Goal: Task Accomplishment & Management: Manage account settings

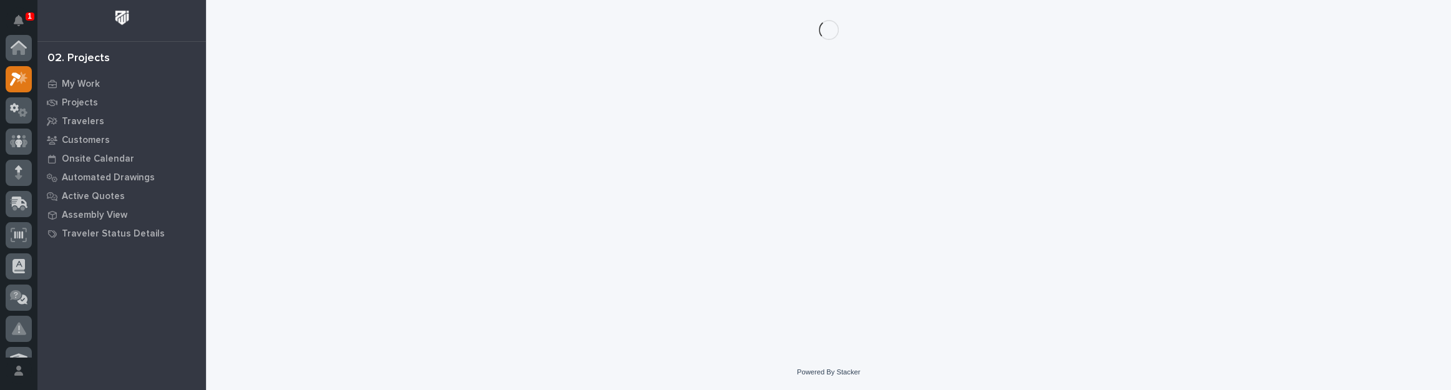
scroll to position [31, 0]
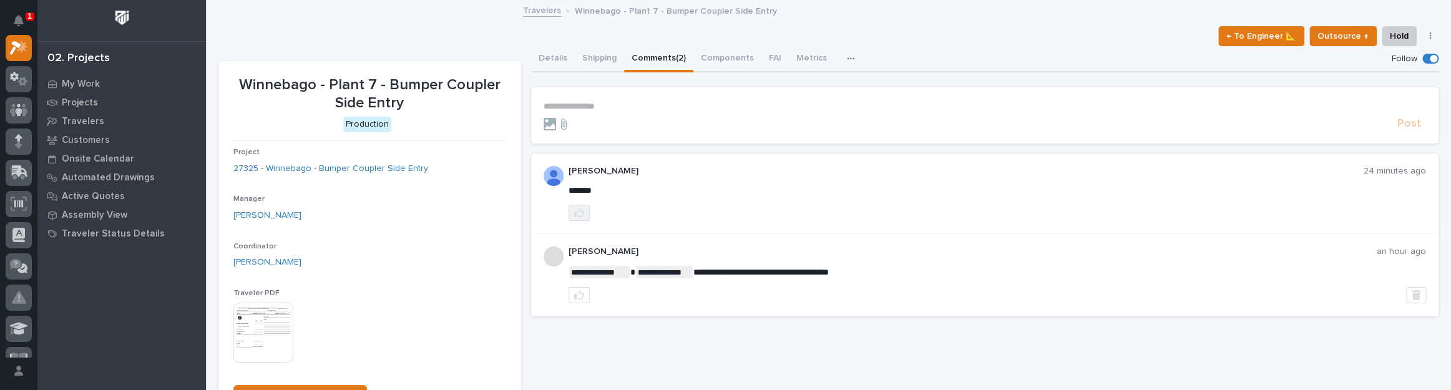
click at [576, 210] on icon "button" at bounding box center [579, 213] width 10 height 10
click at [69, 87] on p "My Work" at bounding box center [81, 84] width 38 height 11
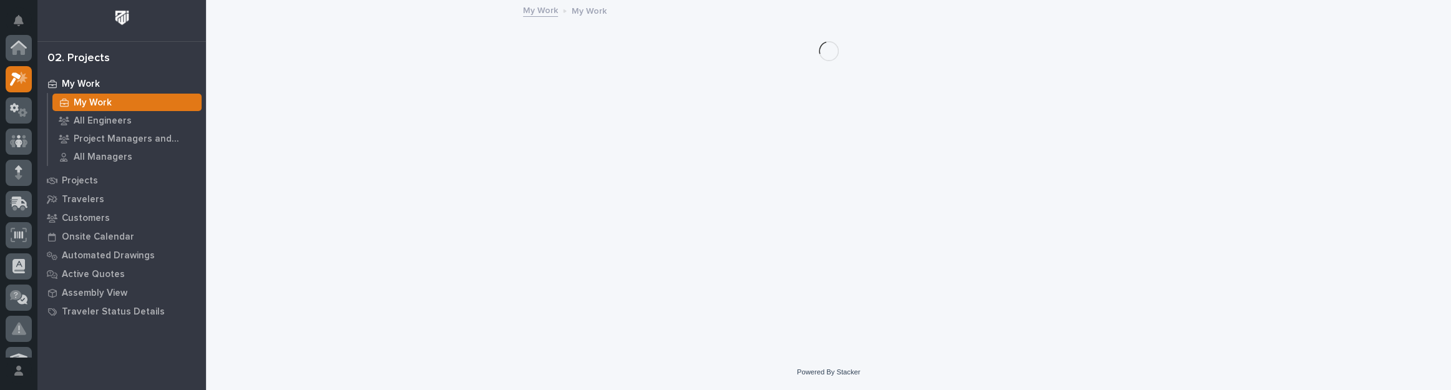
scroll to position [31, 0]
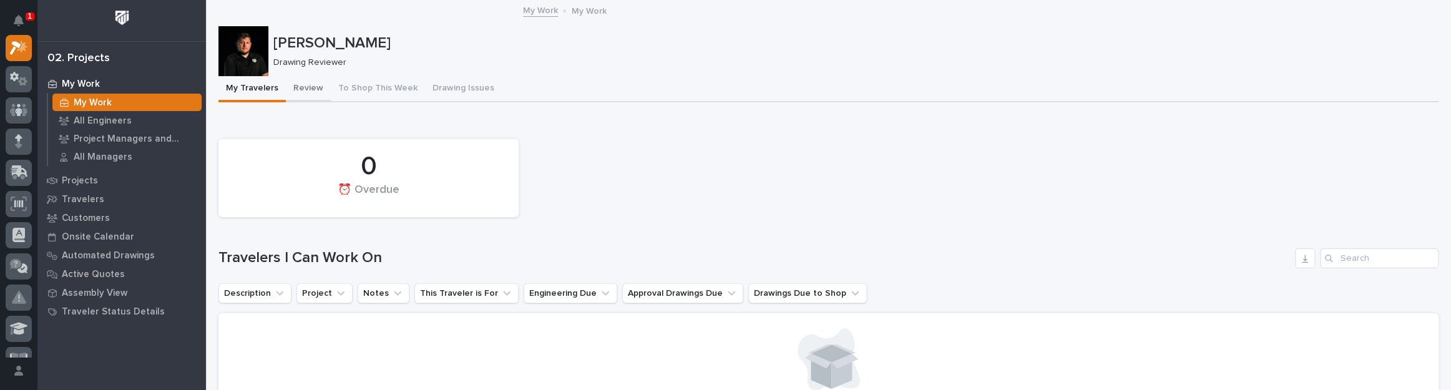
click at [298, 87] on button "Review" at bounding box center [308, 89] width 45 height 26
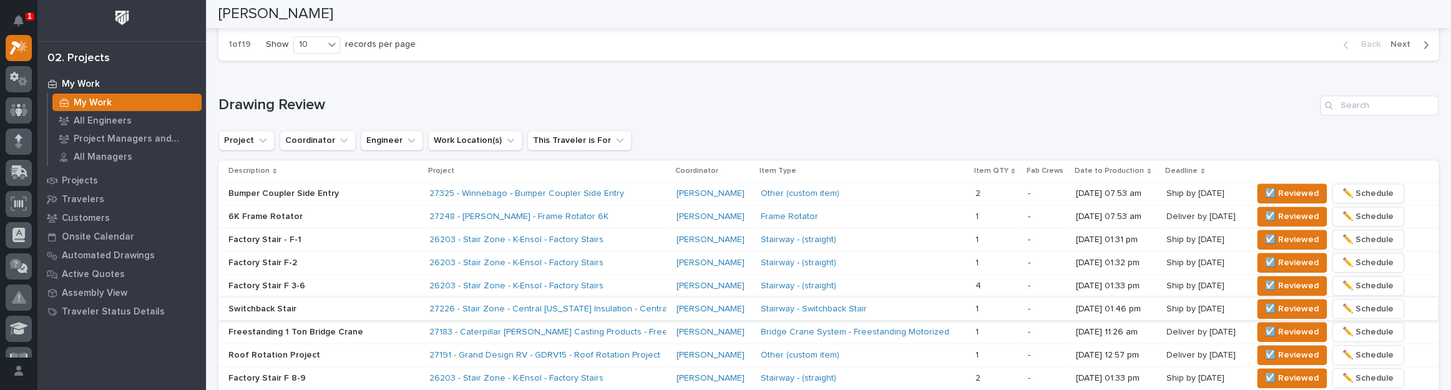
scroll to position [737, 0]
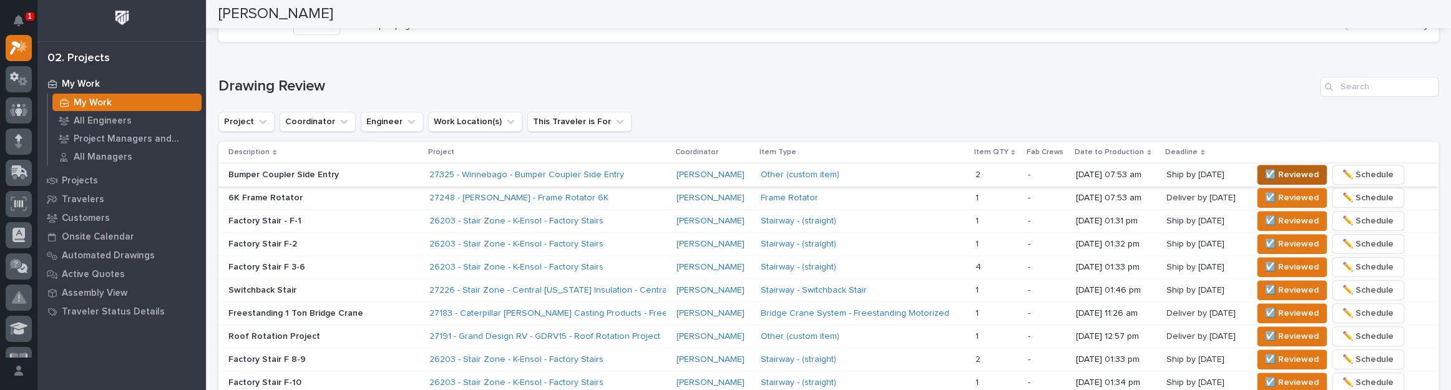
click at [1300, 168] on span "☑️ Reviewed" at bounding box center [1292, 174] width 54 height 15
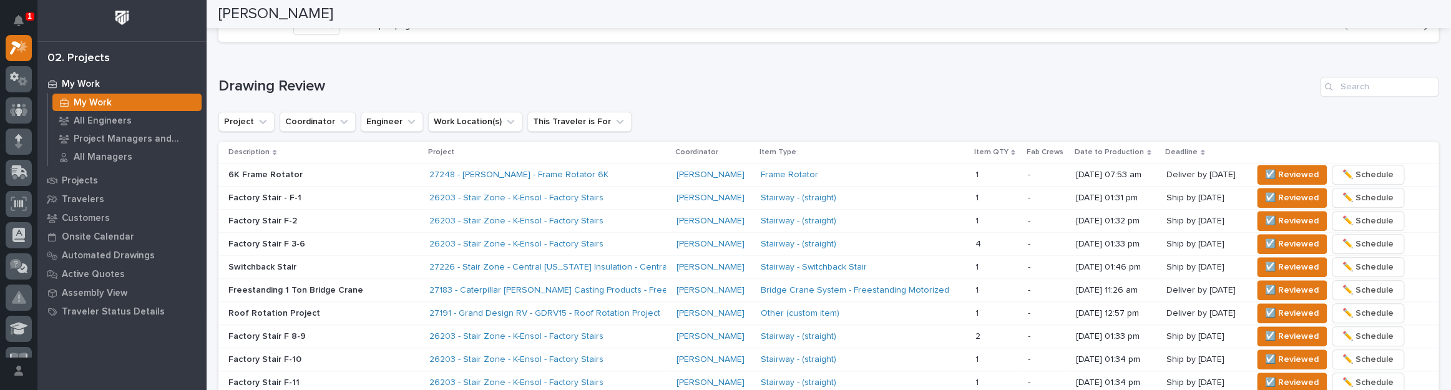
scroll to position [726, 0]
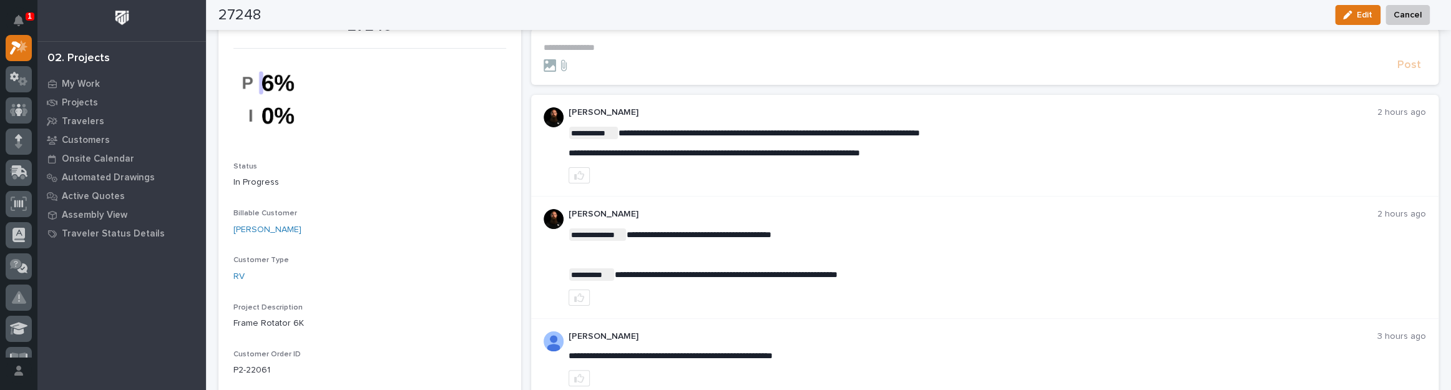
scroll to position [56, 0]
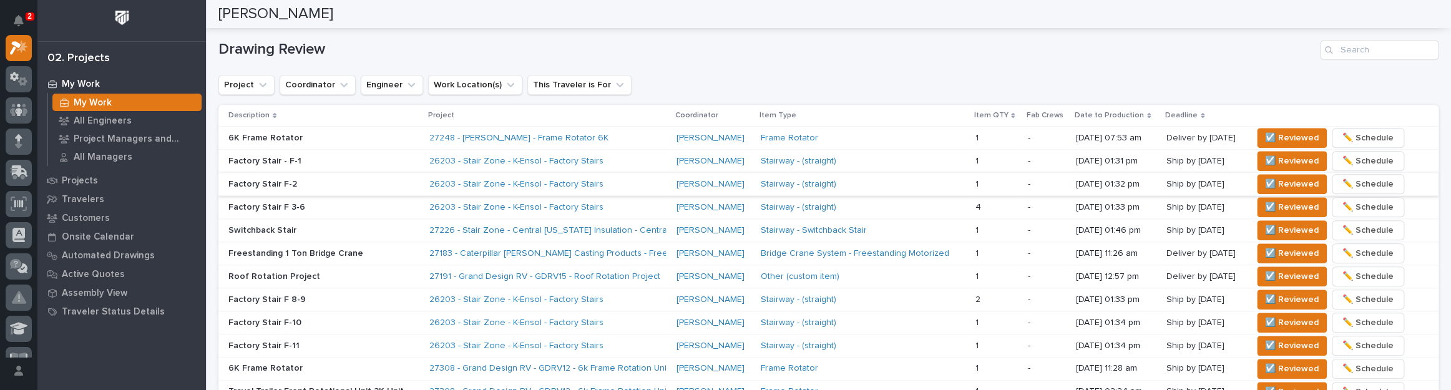
scroll to position [794, 0]
